Goal: Check status: Check status

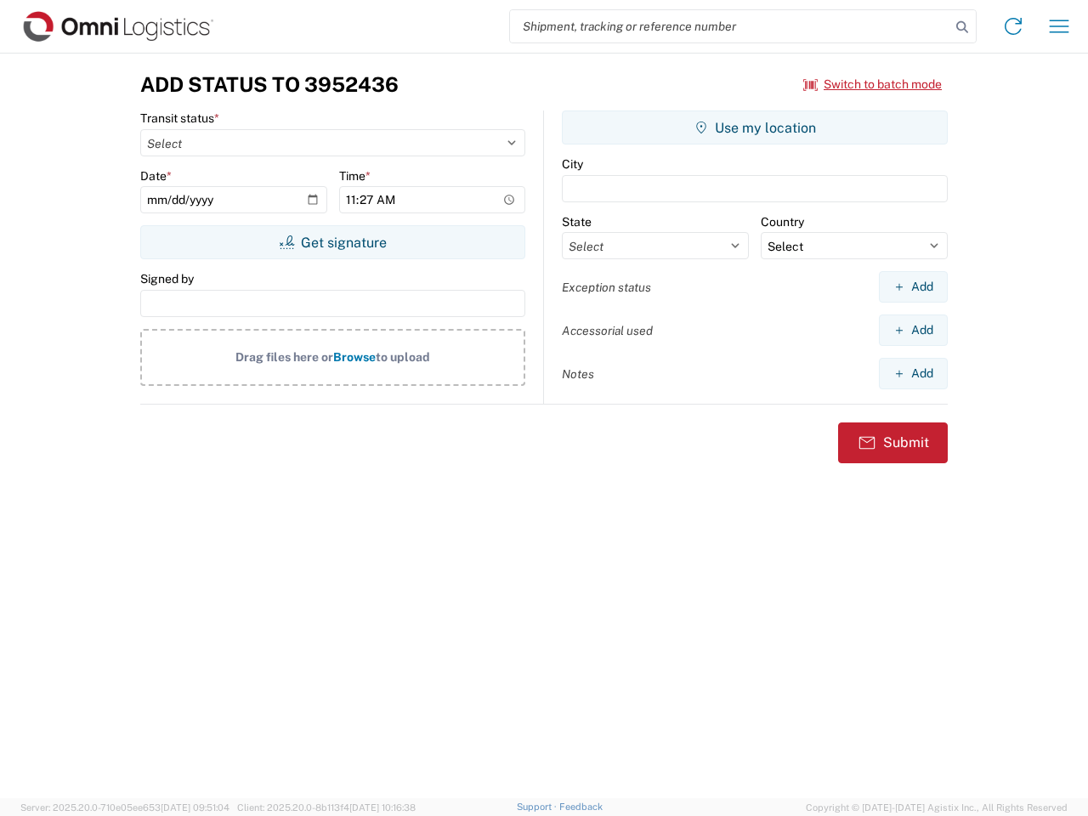
click at [730, 26] on input "search" at bounding box center [730, 26] width 440 height 32
click at [962, 27] on icon at bounding box center [962, 27] width 24 height 24
click at [1013, 26] on icon at bounding box center [1012, 26] width 27 height 27
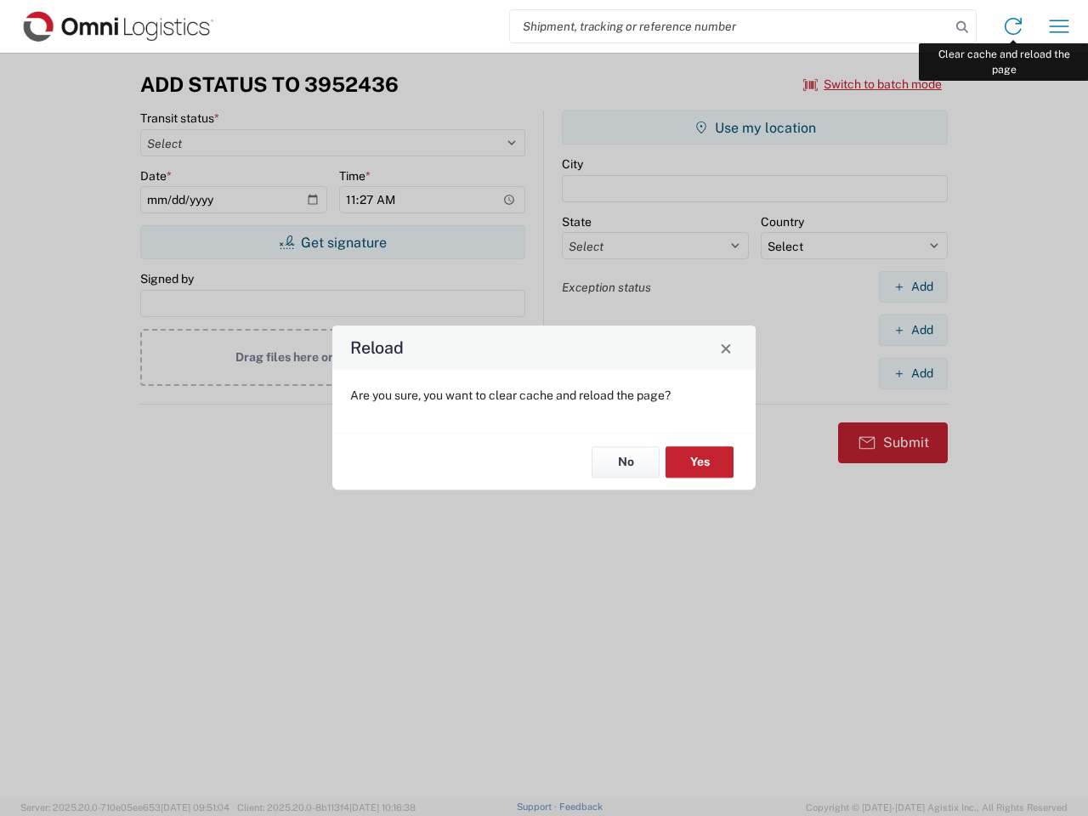
click at [1059, 26] on div "Reload Are you sure, you want to clear cache and reload the page? No Yes" at bounding box center [544, 408] width 1088 height 816
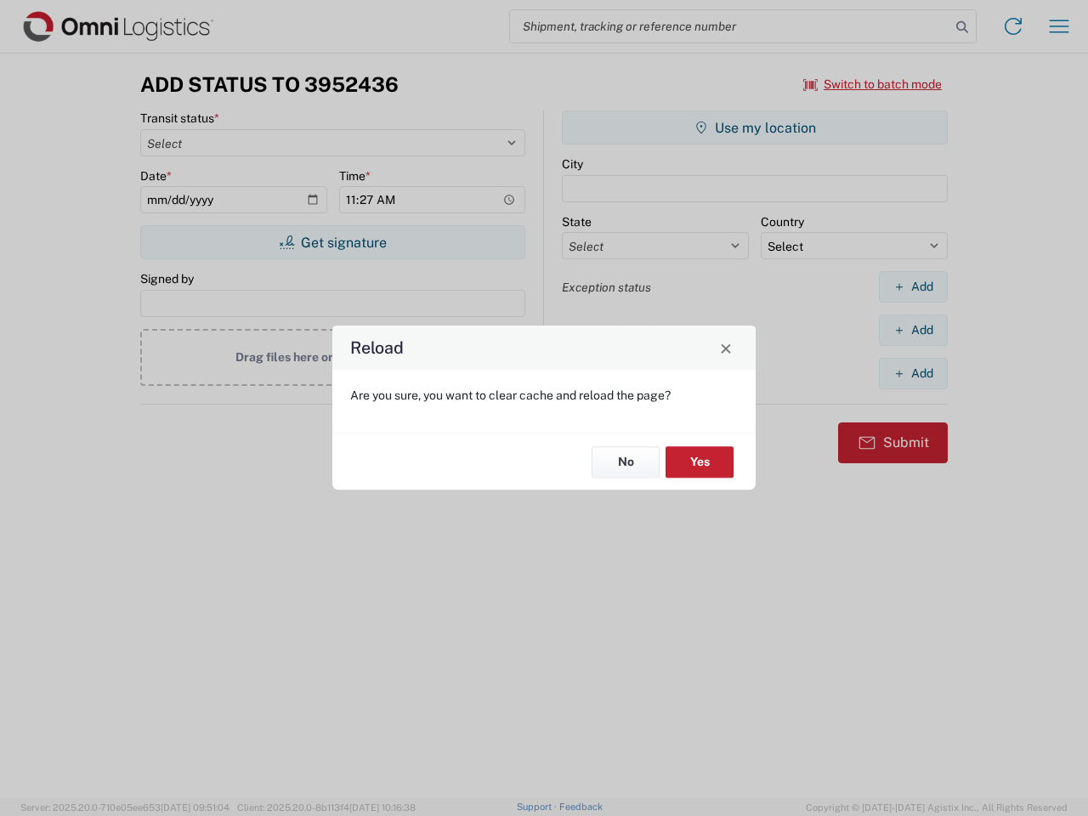
click at [873, 84] on div "Reload Are you sure, you want to clear cache and reload the page? No Yes" at bounding box center [544, 408] width 1088 height 816
click at [332, 242] on div "Reload Are you sure, you want to clear cache and reload the page? No Yes" at bounding box center [544, 408] width 1088 height 816
click at [755, 127] on div "Reload Are you sure, you want to clear cache and reload the page? No Yes" at bounding box center [544, 408] width 1088 height 816
click at [913, 286] on div "Reload Are you sure, you want to clear cache and reload the page? No Yes" at bounding box center [544, 408] width 1088 height 816
click at [913, 330] on div "Reload Are you sure, you want to clear cache and reload the page? No Yes" at bounding box center [544, 408] width 1088 height 816
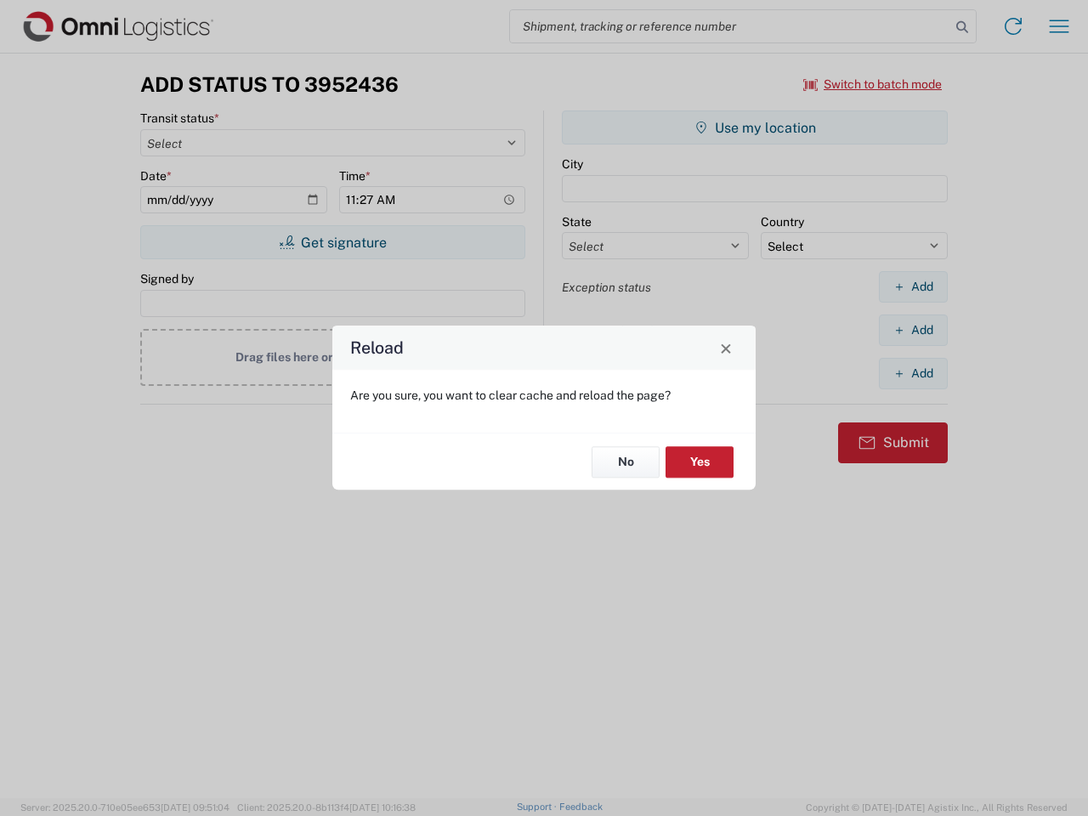
click at [913, 373] on div "Reload Are you sure, you want to clear cache and reload the page? No Yes" at bounding box center [544, 408] width 1088 height 816
